Goal: Information Seeking & Learning: Learn about a topic

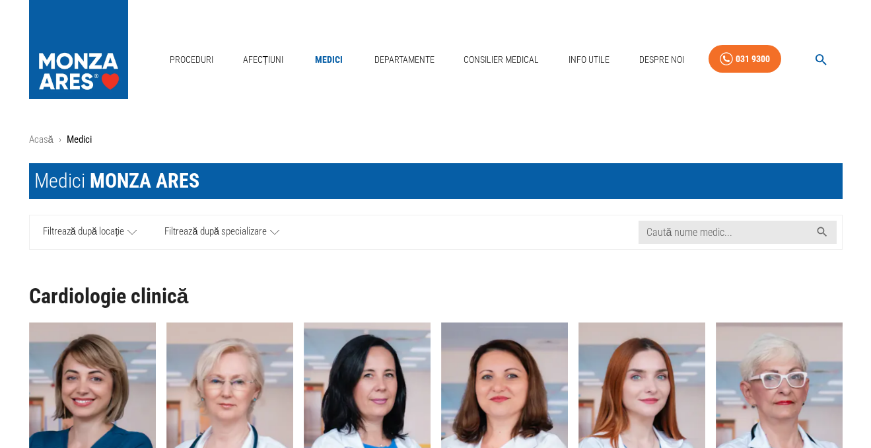
click at [134, 230] on icon at bounding box center [131, 232] width 9 height 17
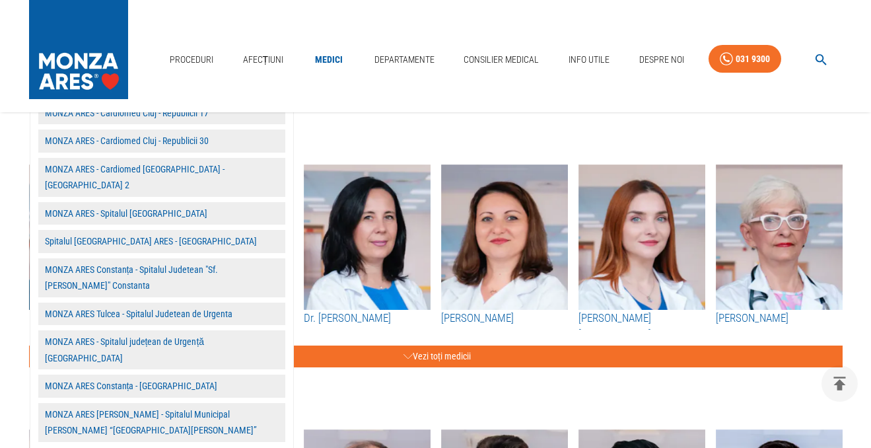
scroll to position [158, 0]
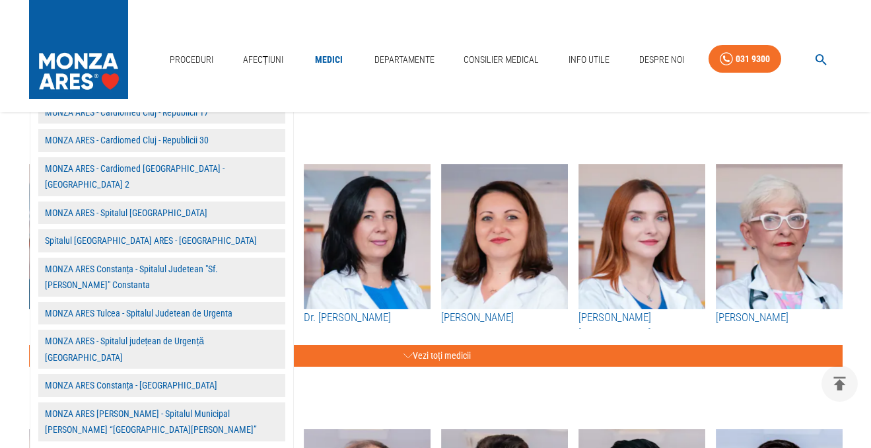
click at [82, 258] on button "MONZA ARES Constanța - Spitalul Judetean "Sf. [PERSON_NAME]" Constanta" at bounding box center [161, 277] width 247 height 39
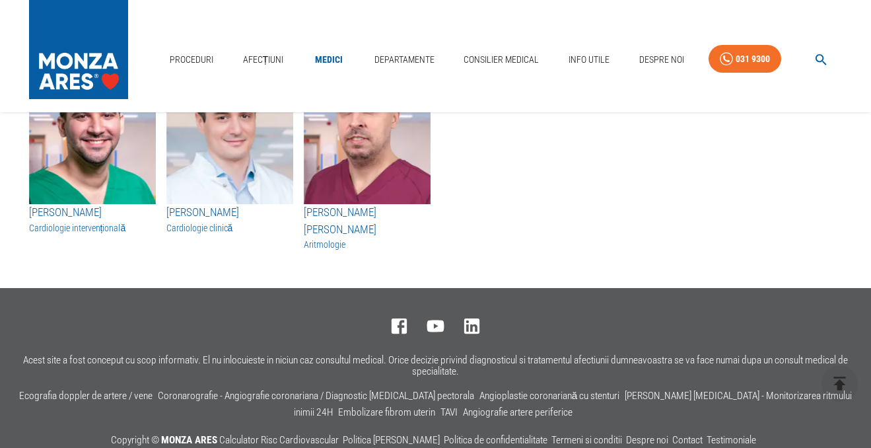
scroll to position [213, 0]
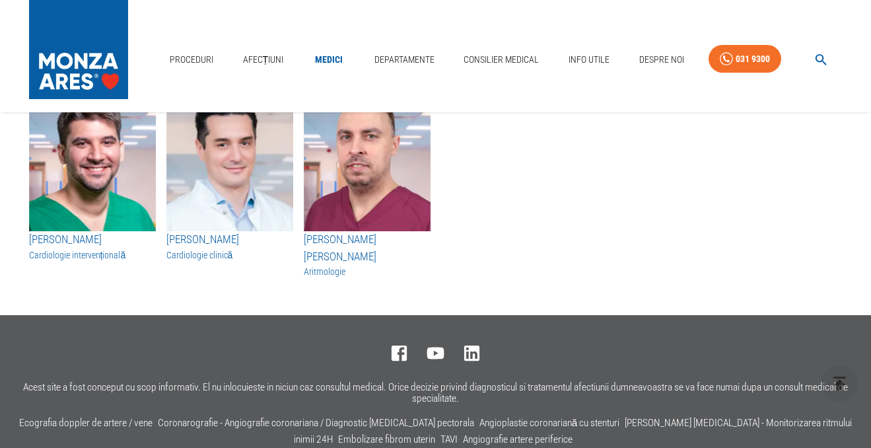
click at [352, 242] on h3 "[PERSON_NAME] [PERSON_NAME]" at bounding box center [367, 248] width 127 height 34
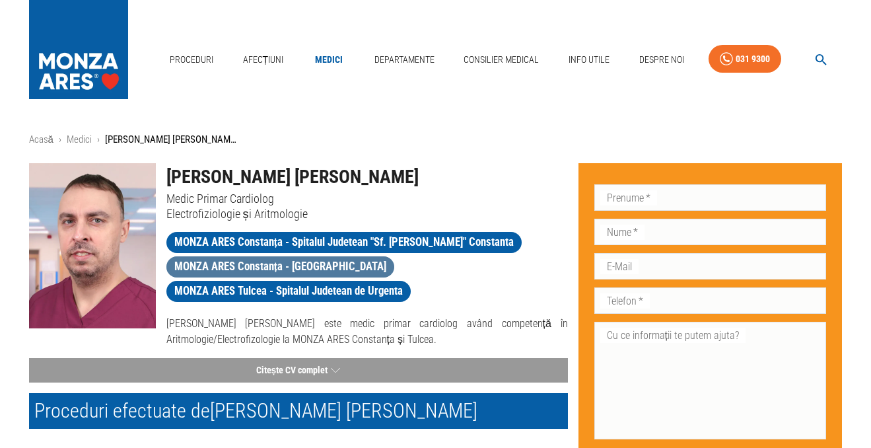
click at [298, 263] on span "MONZA ARES Constanța - [GEOGRAPHIC_DATA]" at bounding box center [280, 266] width 228 height 17
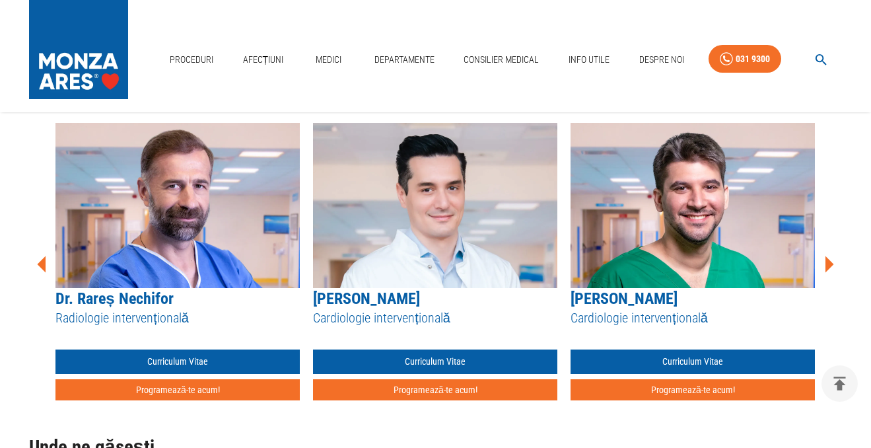
scroll to position [1743, 0]
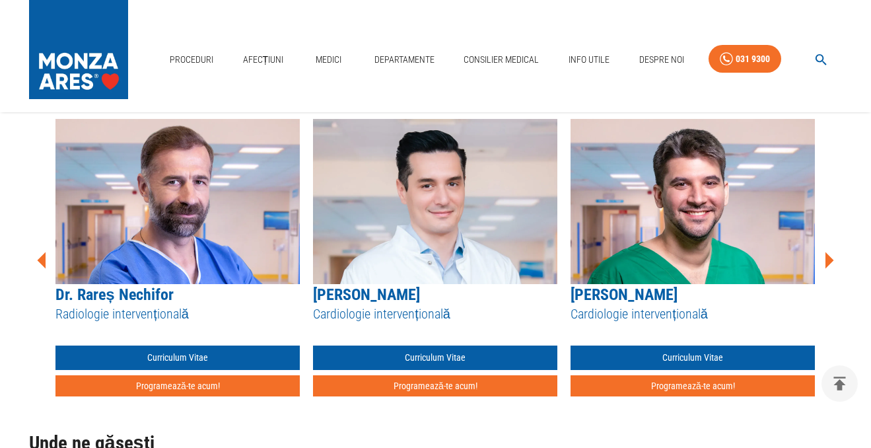
click at [619, 285] on link "[PERSON_NAME]" at bounding box center [624, 294] width 107 height 18
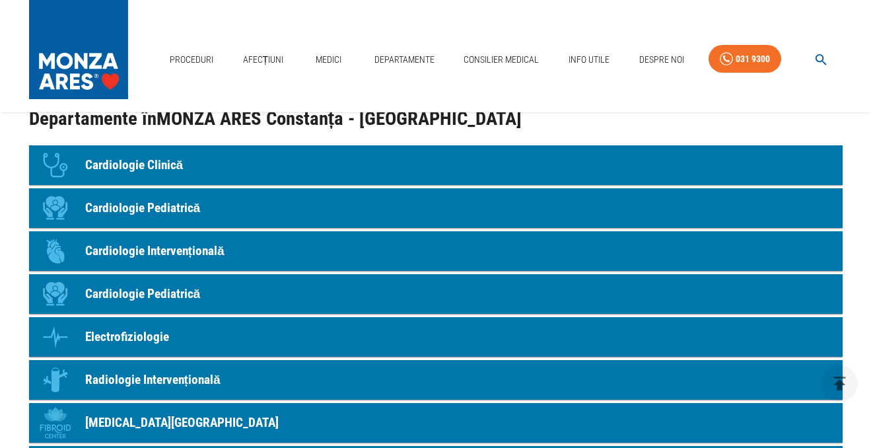
scroll to position [713, 0]
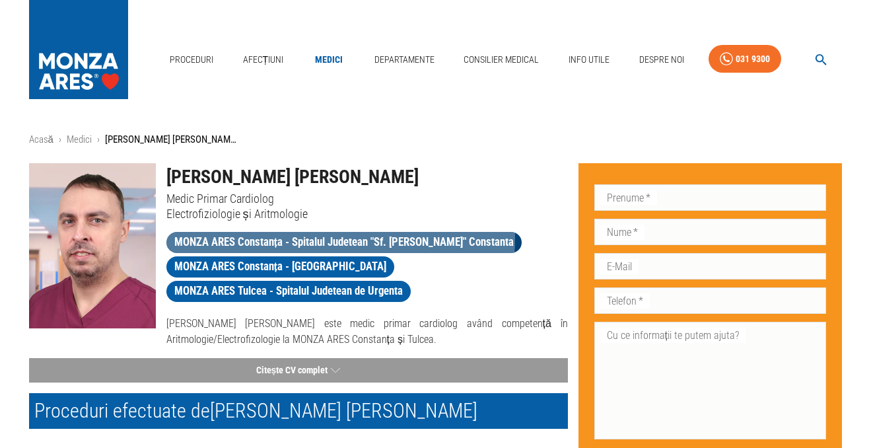
click at [256, 236] on span "MONZA ARES Constanța - Spitalul Judetean "Sf. [PERSON_NAME]" Constanta" at bounding box center [344, 242] width 356 height 17
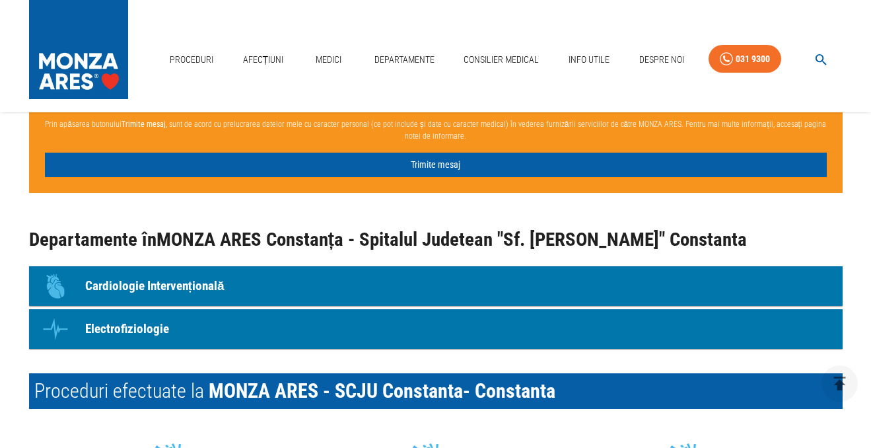
scroll to position [1109, 0]
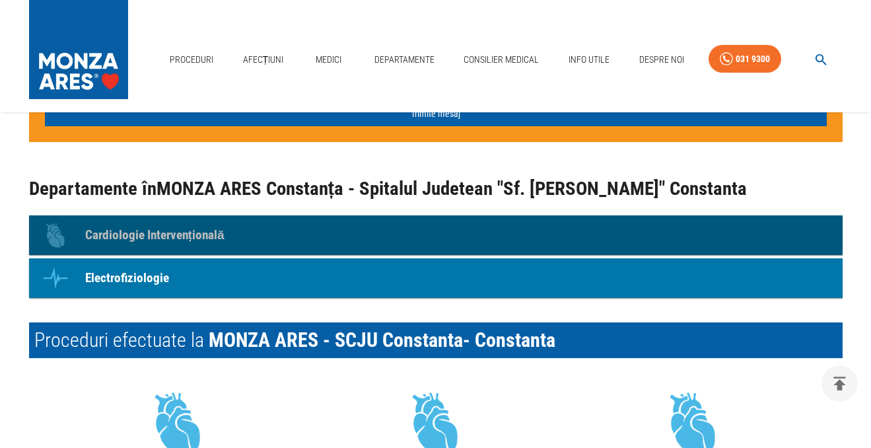
click at [150, 231] on p "Cardiologie Intervențională" at bounding box center [154, 235] width 139 height 19
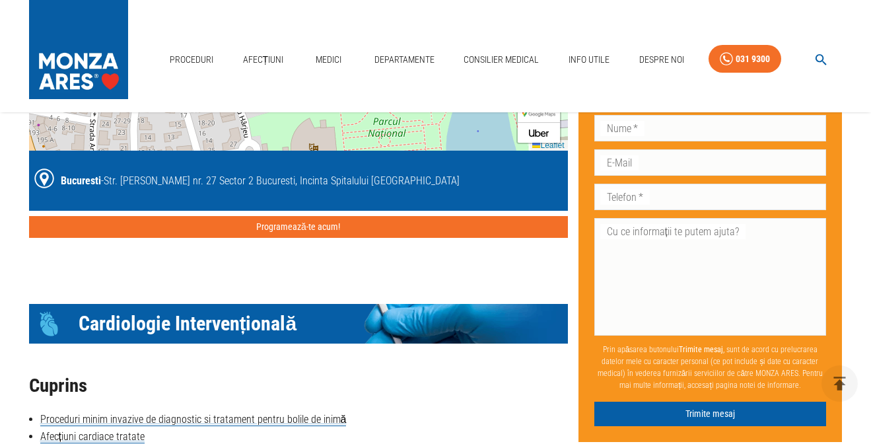
scroll to position [1450, 0]
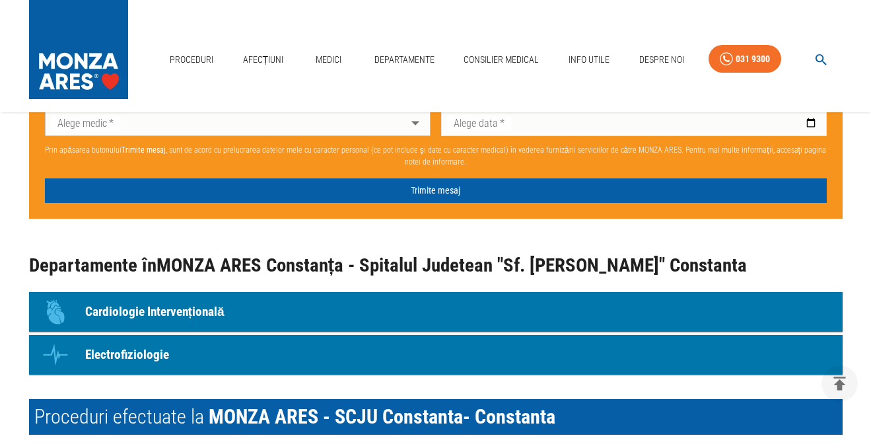
scroll to position [872, 0]
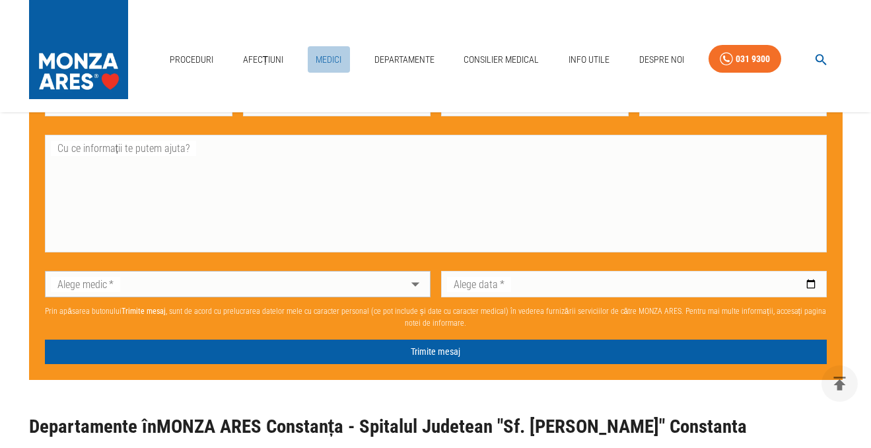
click at [325, 55] on link "Medici" at bounding box center [329, 59] width 42 height 27
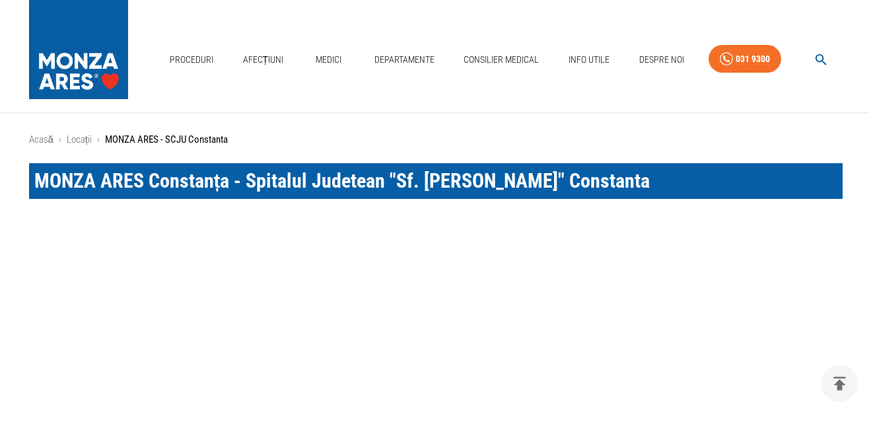
scroll to position [872, 0]
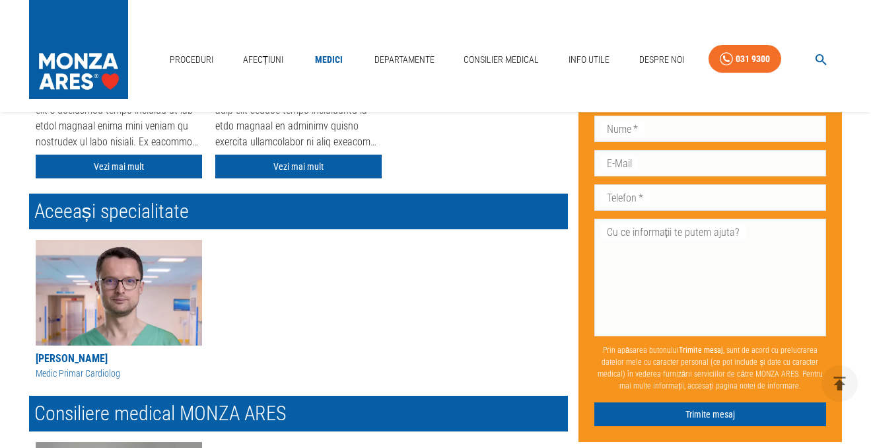
scroll to position [396, 0]
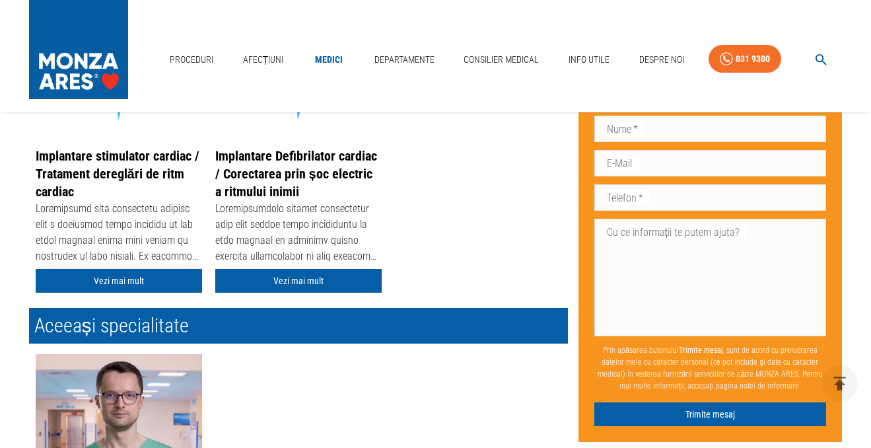
click at [115, 279] on link "Vezi mai mult" at bounding box center [119, 281] width 166 height 24
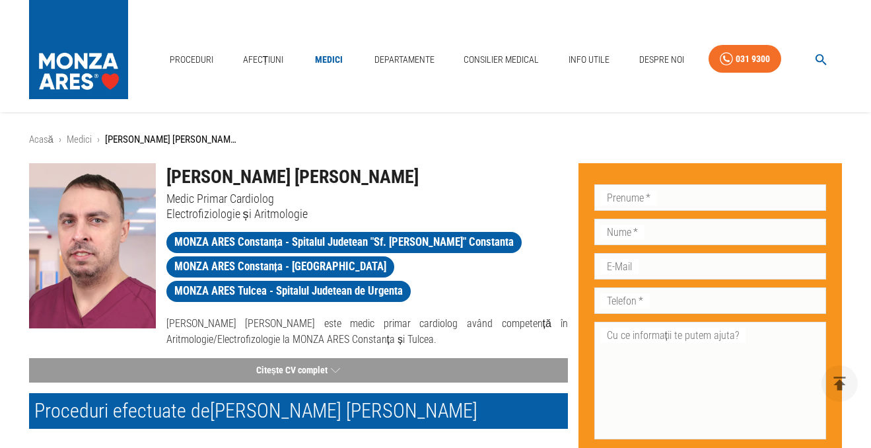
scroll to position [396, 0]
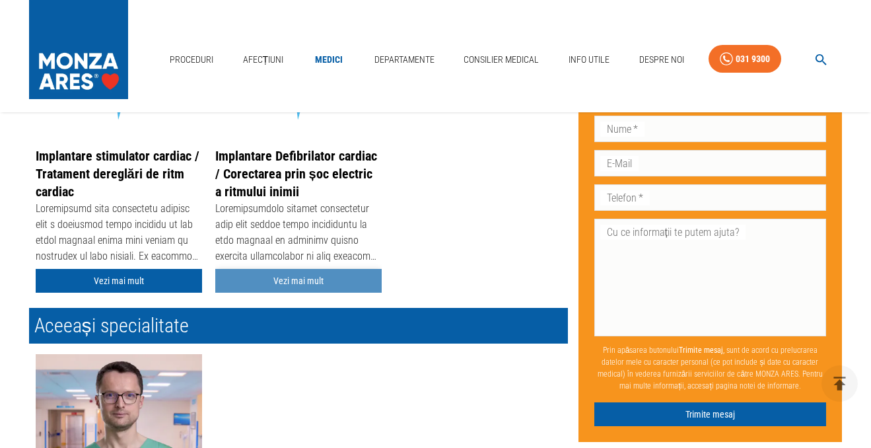
click at [302, 279] on link "Vezi mai mult" at bounding box center [298, 281] width 166 height 24
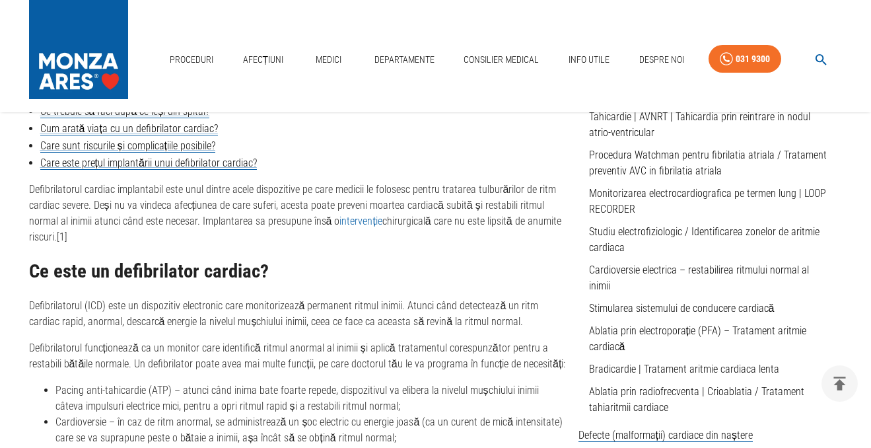
scroll to position [555, 0]
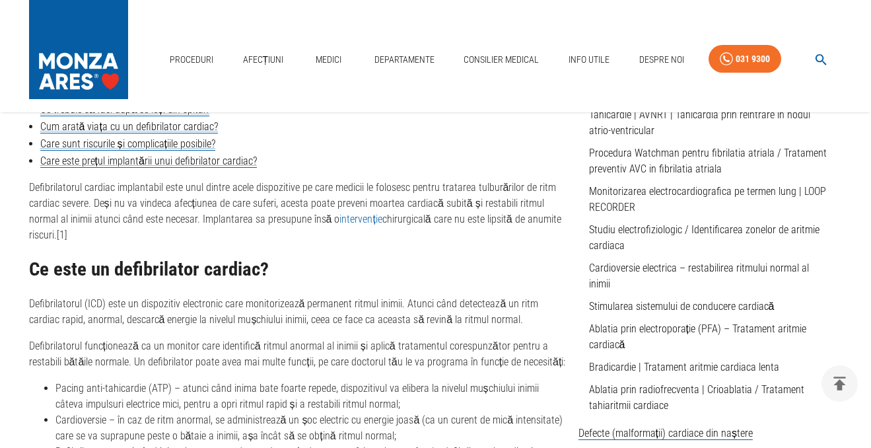
scroll to position [396, 0]
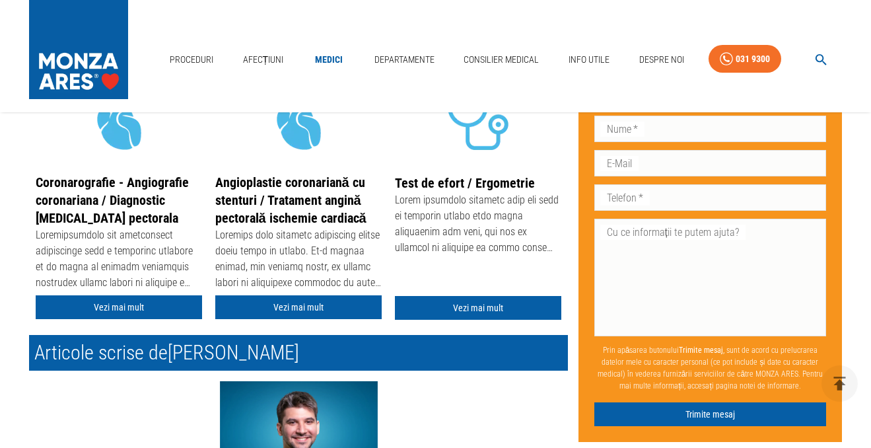
scroll to position [396, 0]
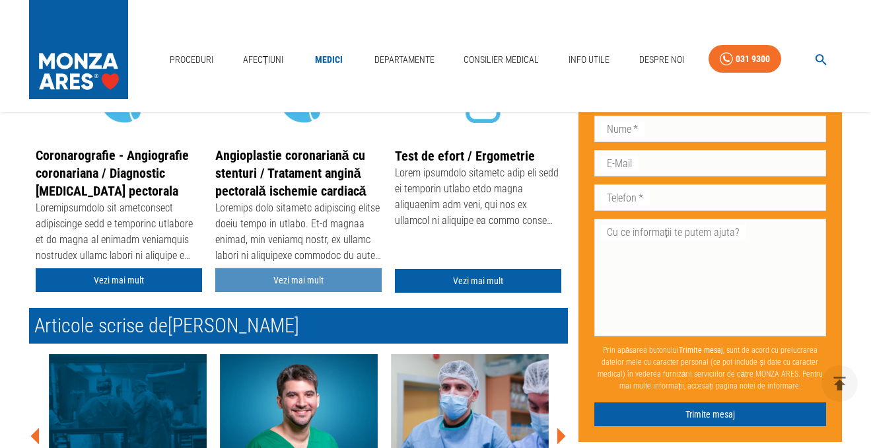
click at [287, 279] on link "Vezi mai mult" at bounding box center [298, 280] width 166 height 24
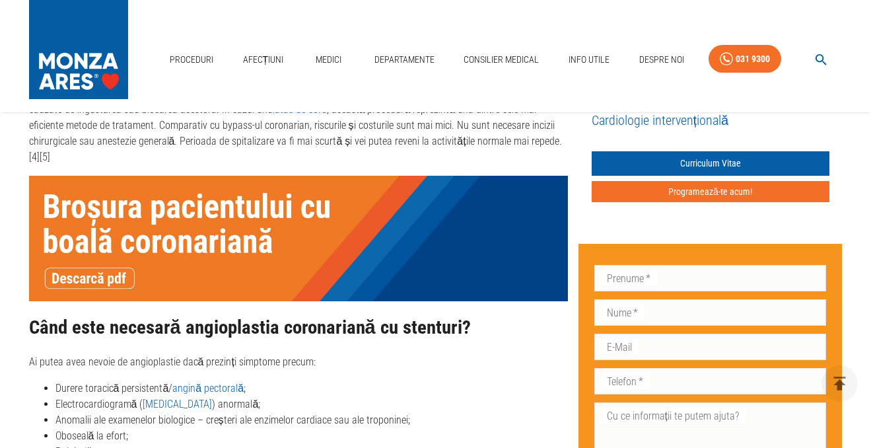
scroll to position [1347, 0]
